Goal: Task Accomplishment & Management: Manage account settings

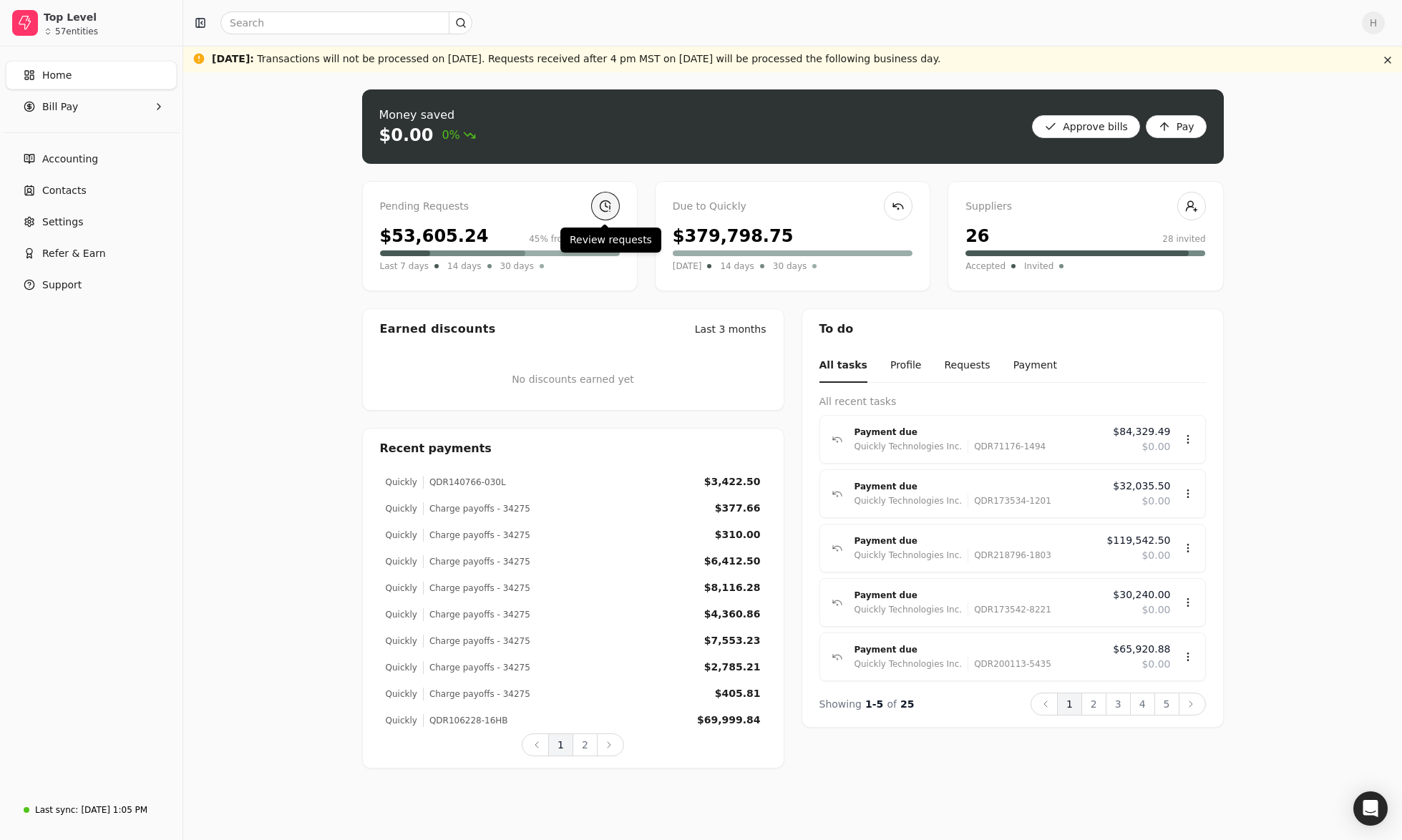
click at [602, 211] on link at bounding box center [605, 206] width 28 height 28
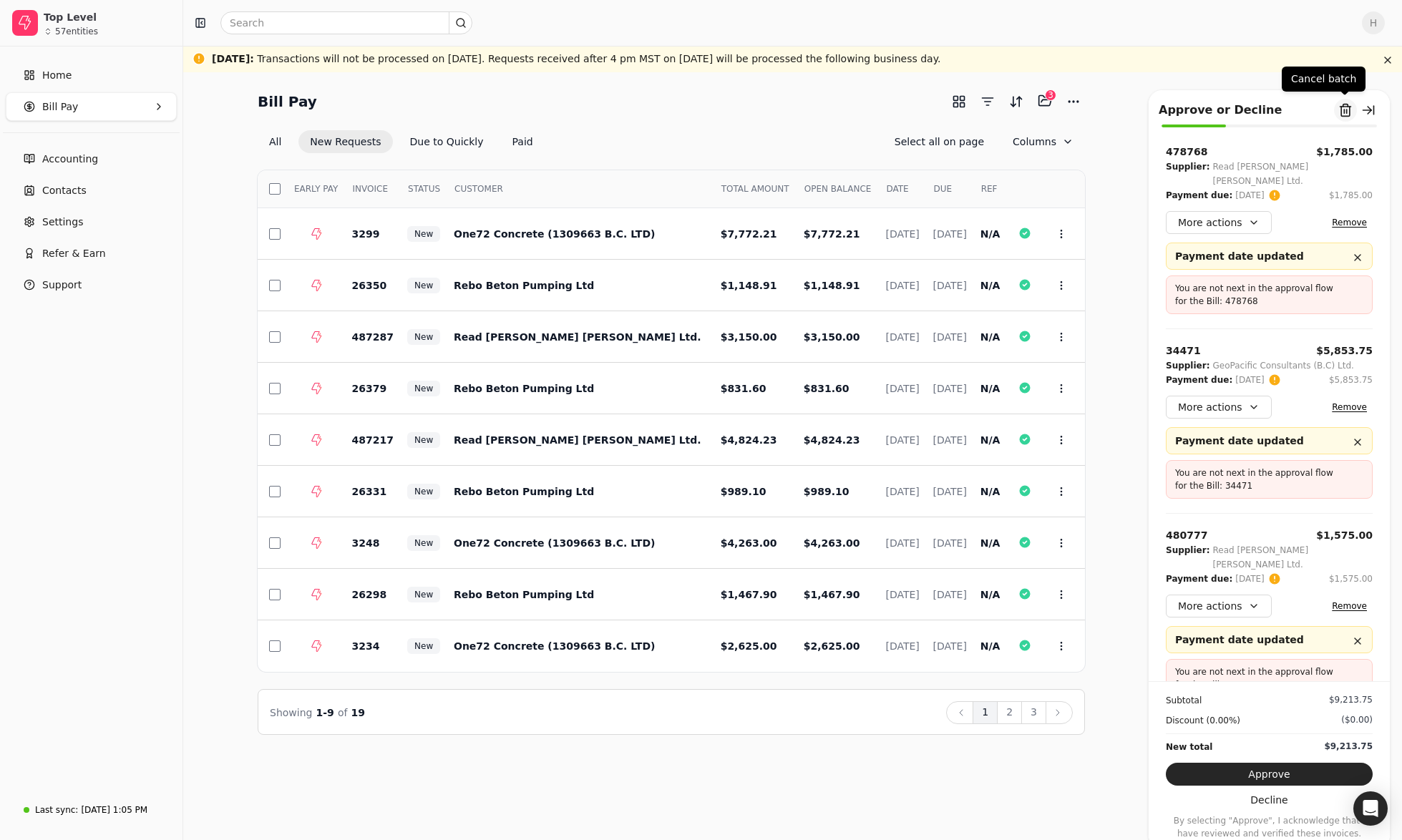
click at [1341, 104] on button "Remove from batch" at bounding box center [1346, 110] width 23 height 23
click at [1348, 192] on button "Yes" at bounding box center [1360, 189] width 25 height 17
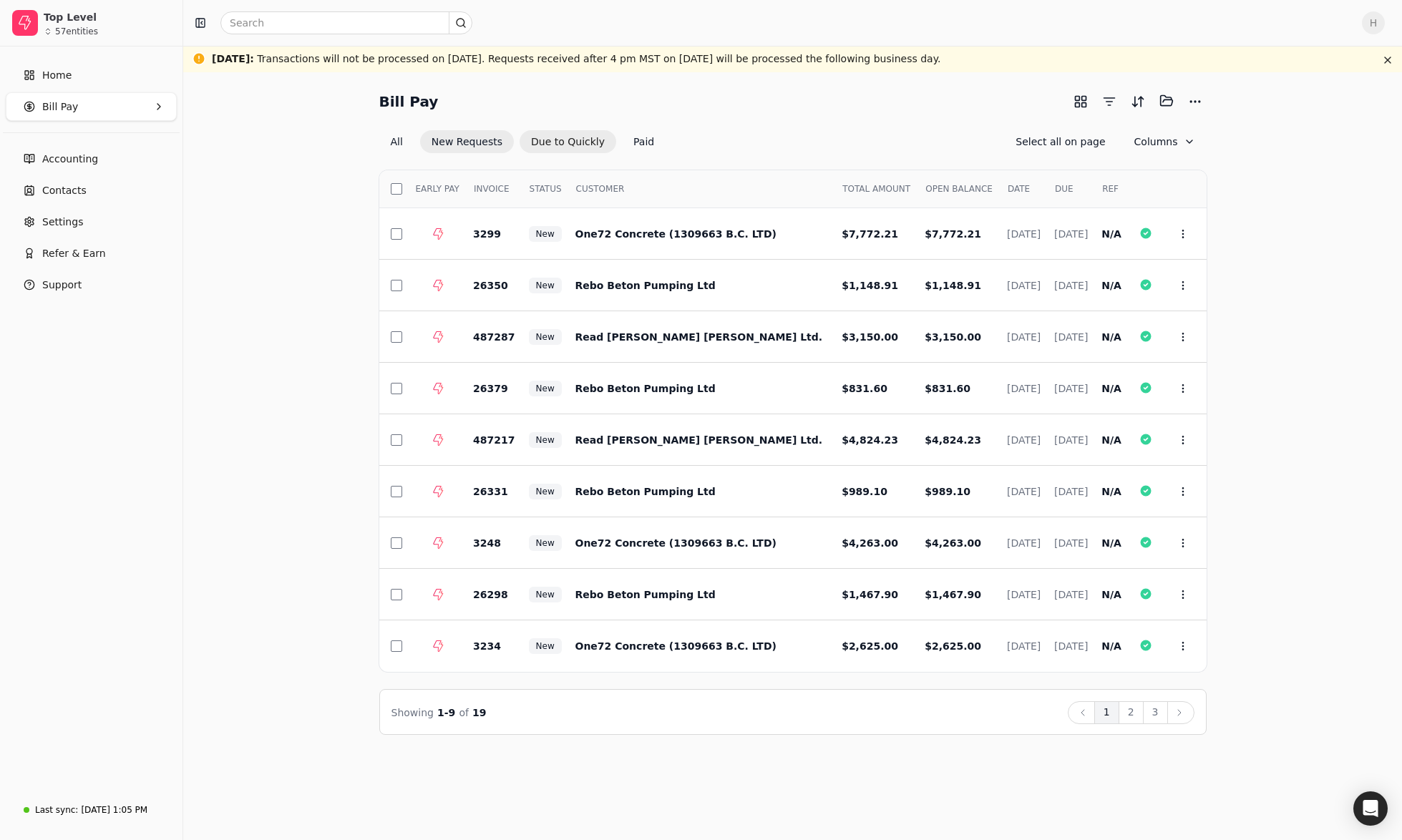
click at [581, 138] on button "Due to Quickly" at bounding box center [568, 141] width 97 height 23
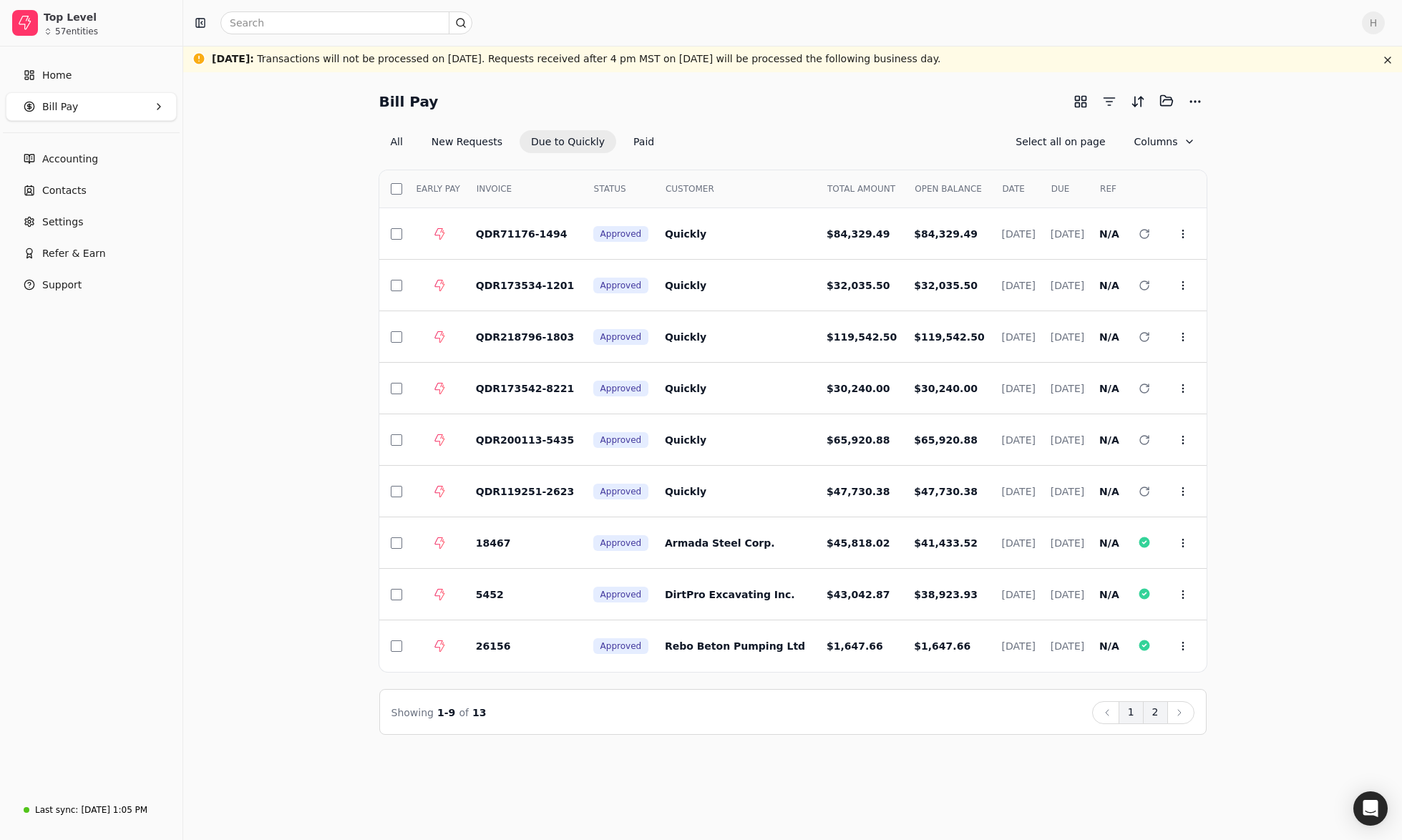
click at [1149, 703] on button "2" at bounding box center [1155, 713] width 25 height 23
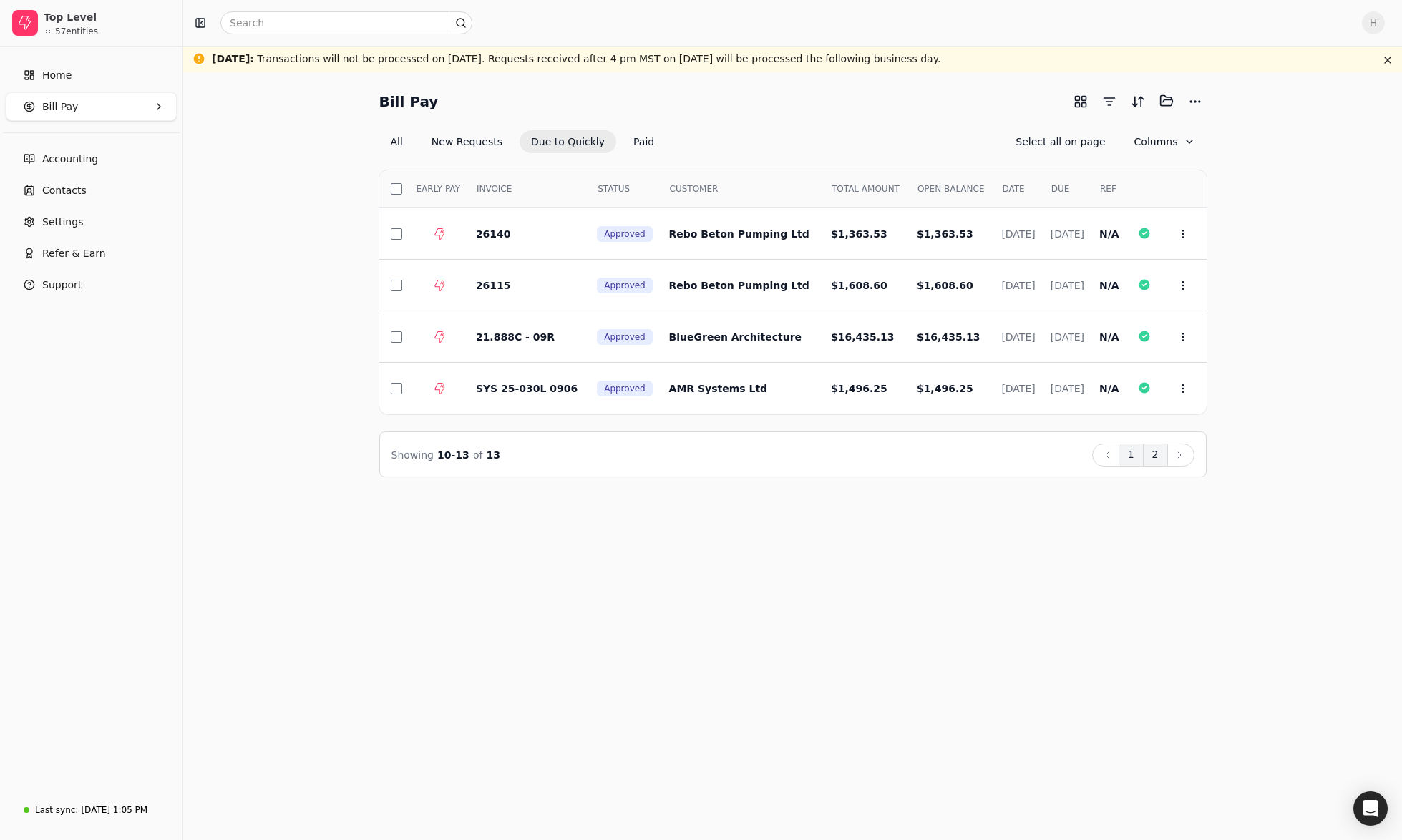
click at [1140, 461] on button "1" at bounding box center [1131, 455] width 25 height 23
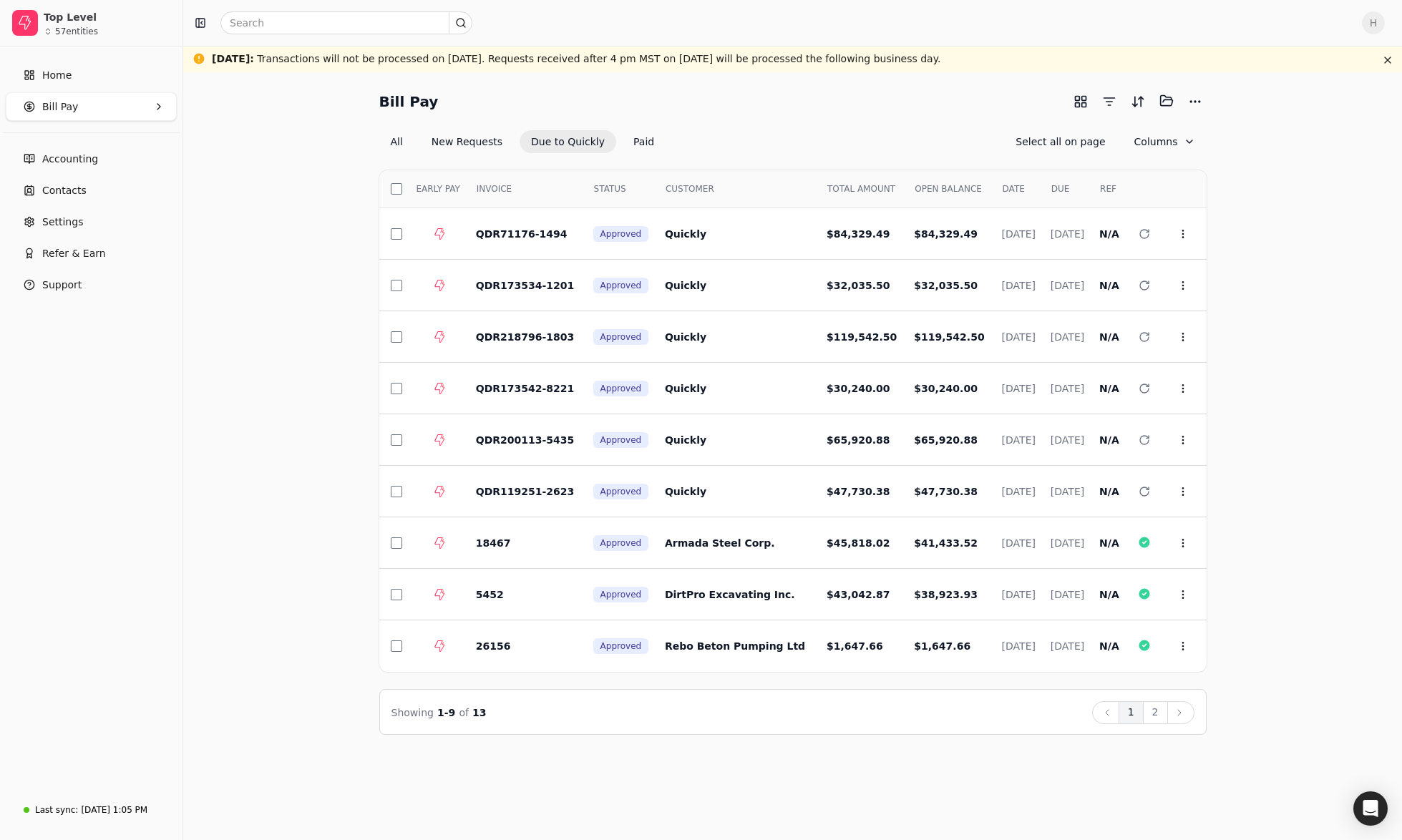
click at [132, 338] on div "Home Bill Pay Accounting Contacts Settings Refer & Earn Support" at bounding box center [91, 419] width 182 height 745
